Goal: Task Accomplishment & Management: Manage account settings

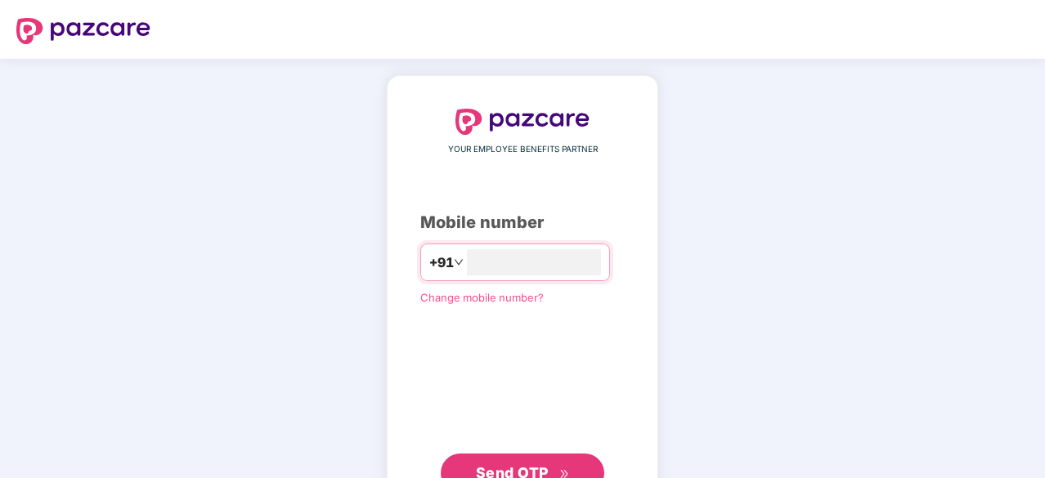
type input "**********"
click at [538, 465] on span "Send OTP" at bounding box center [512, 471] width 73 height 17
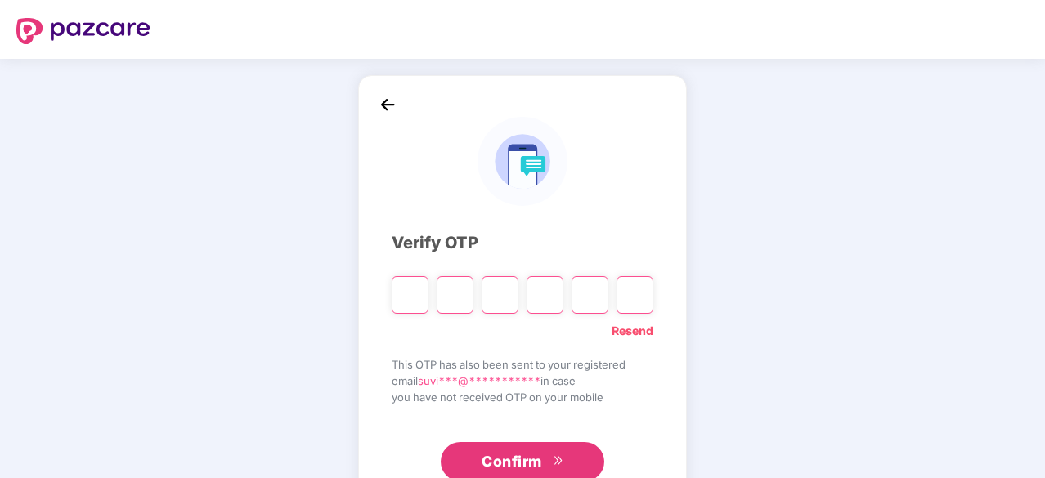
type input "*"
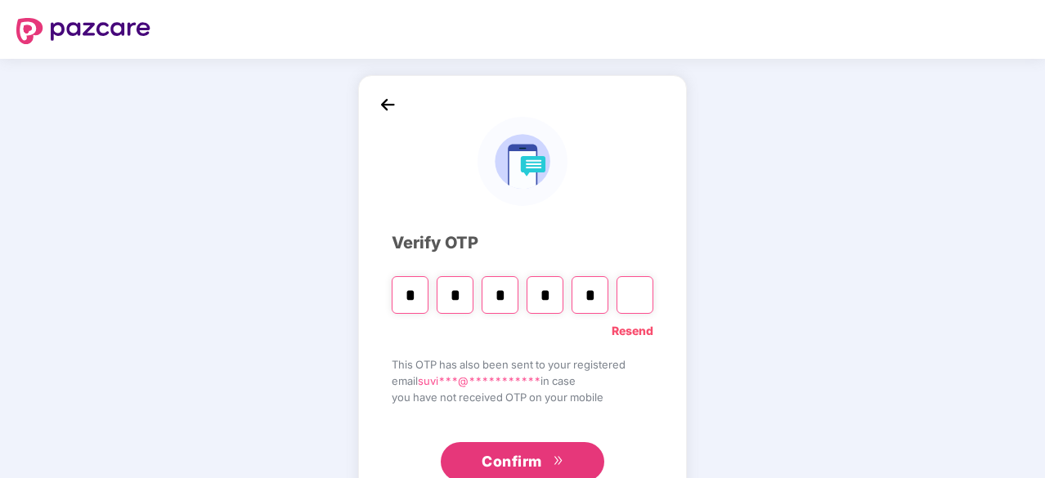
type input "*"
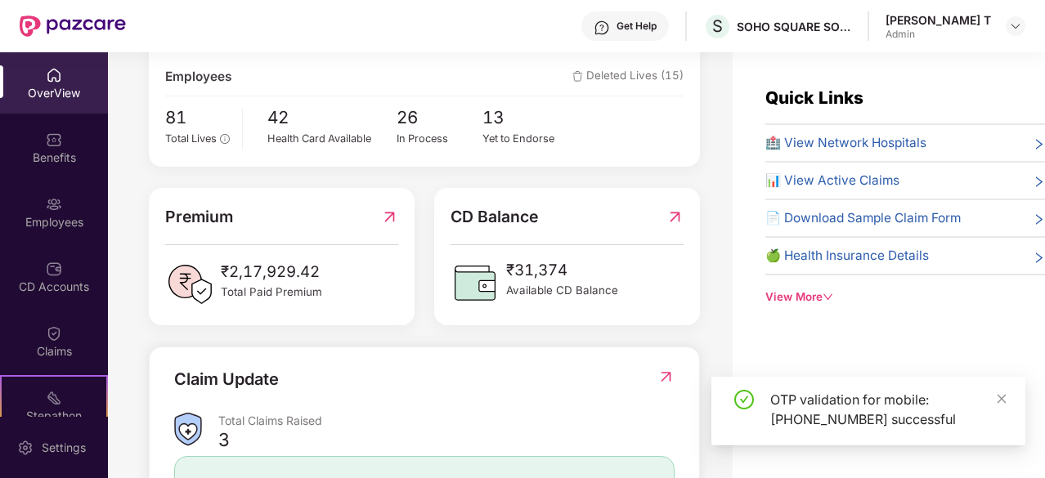
scroll to position [409, 0]
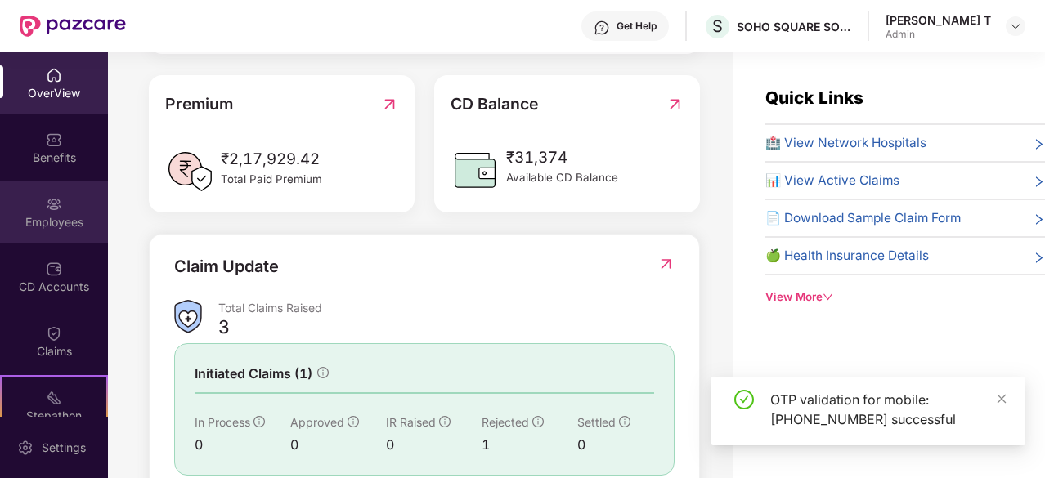
click at [39, 223] on div "Employees" at bounding box center [54, 222] width 108 height 16
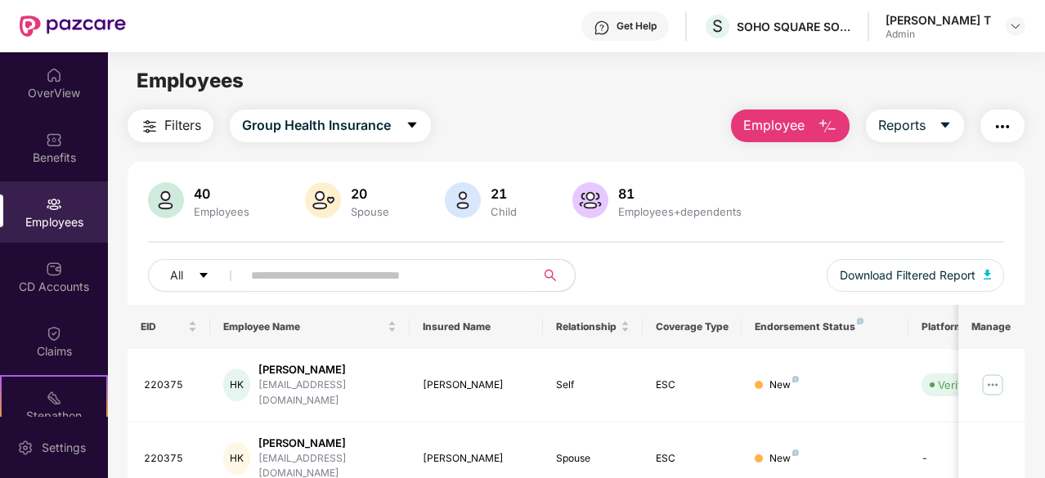
click at [798, 123] on span "Employee" at bounding box center [773, 125] width 61 height 20
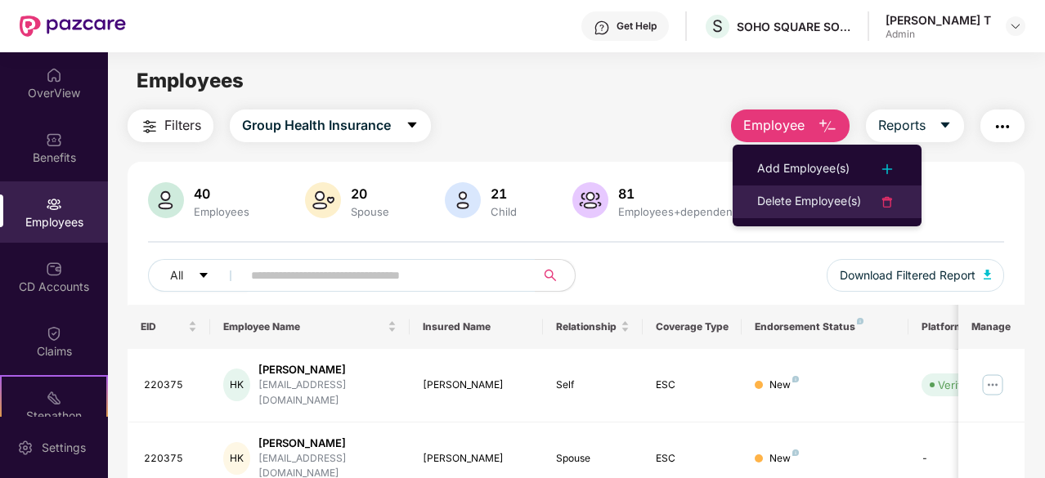
click at [805, 204] on div "Delete Employee(s)" at bounding box center [809, 202] width 104 height 20
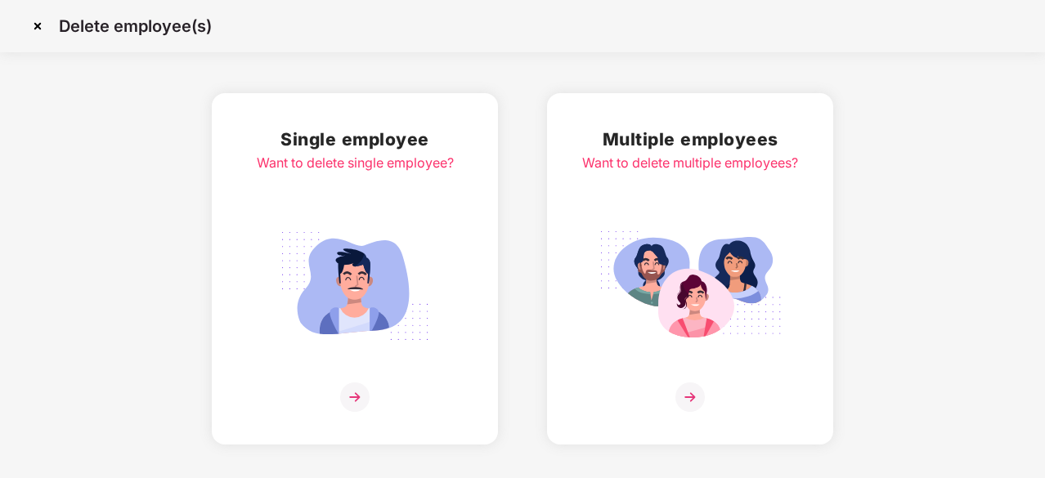
click at [696, 236] on img at bounding box center [690, 286] width 183 height 128
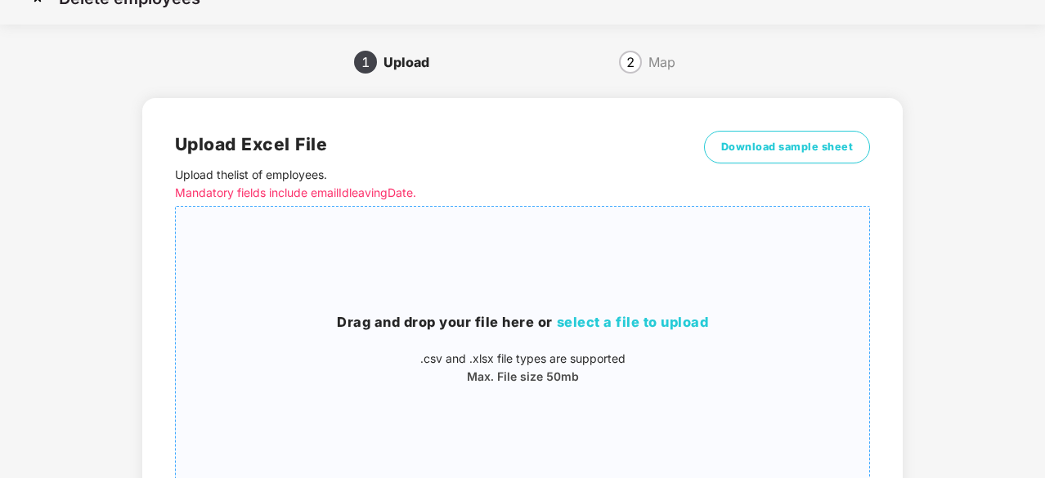
scroll to position [13, 0]
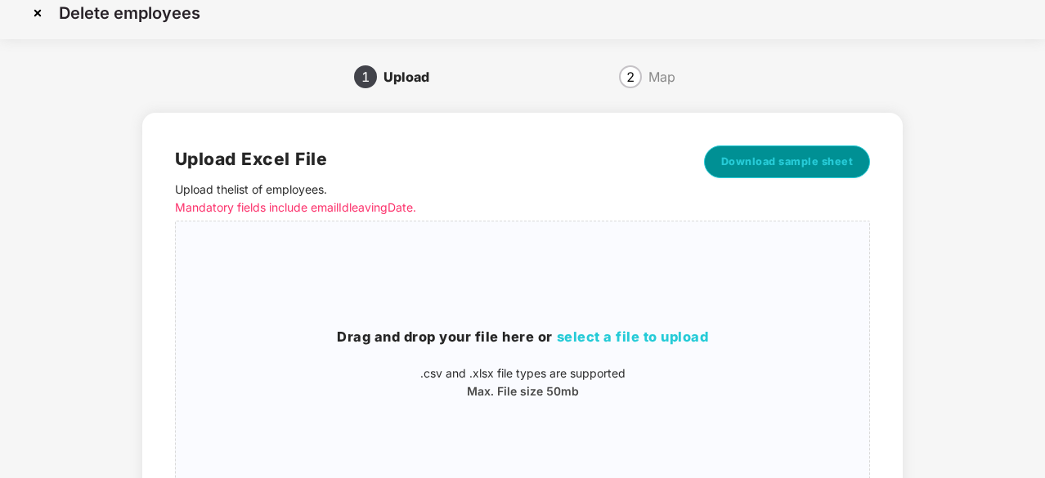
click at [798, 158] on span "Download sample sheet" at bounding box center [787, 162] width 132 height 16
